Goal: Transaction & Acquisition: Subscribe to service/newsletter

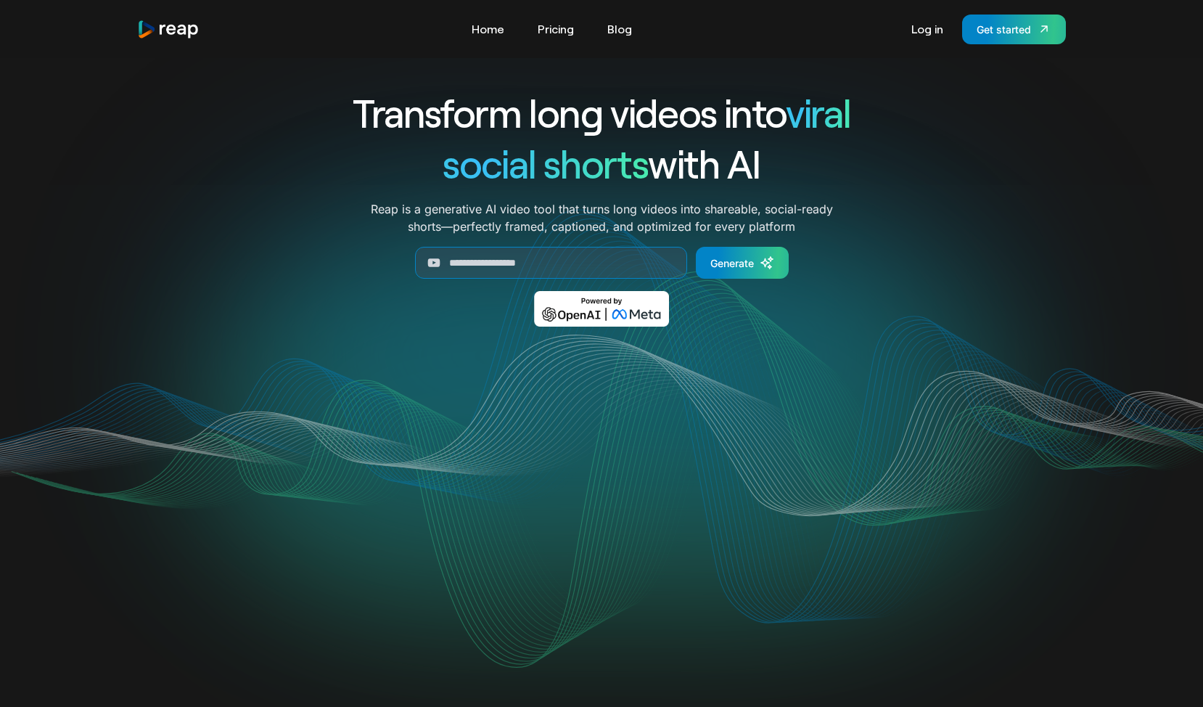
click at [557, 41] on div "Tools Link Five Link Six Link Seven Business Link Five Link Six Link Seven Home…" at bounding box center [601, 30] width 929 height 30
click at [546, 30] on link "Pricing" at bounding box center [555, 28] width 51 height 23
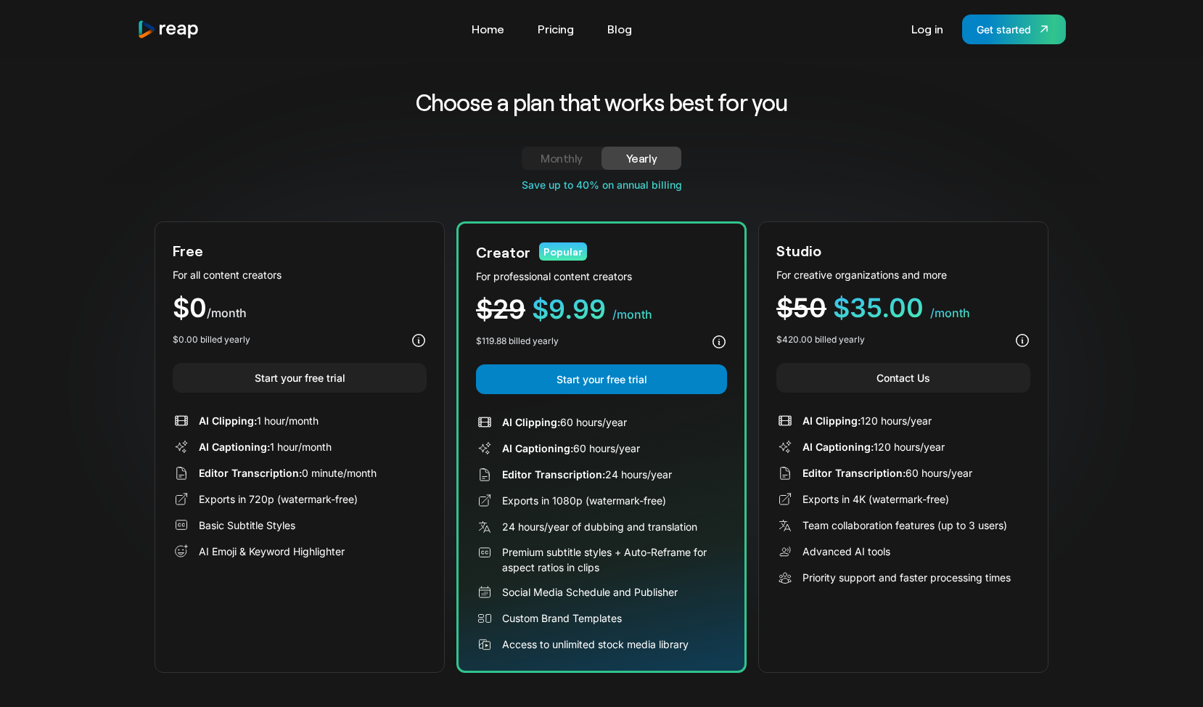
drag, startPoint x: 661, startPoint y: 569, endPoint x: 624, endPoint y: 551, distance: 40.9
click at [624, 551] on div "Premium subtitle styles + Auto-Reframe for aspect ratios in clips" at bounding box center [614, 559] width 225 height 30
